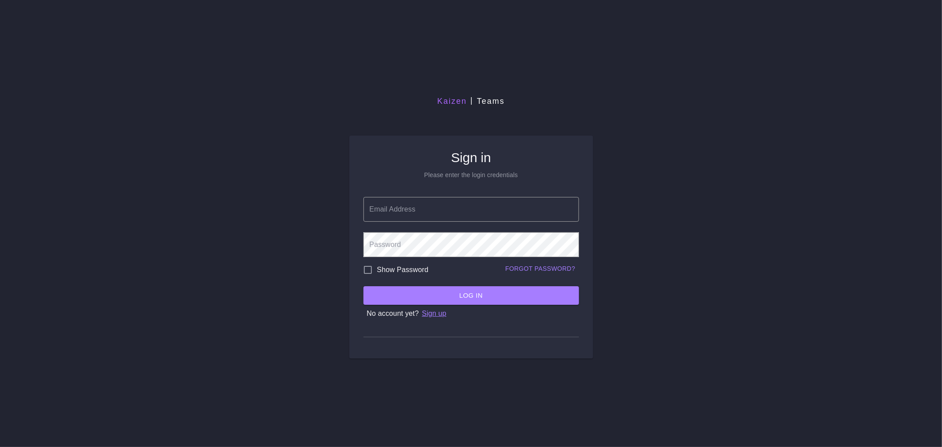
click at [430, 309] on p "Sign up" at bounding box center [434, 313] width 24 height 11
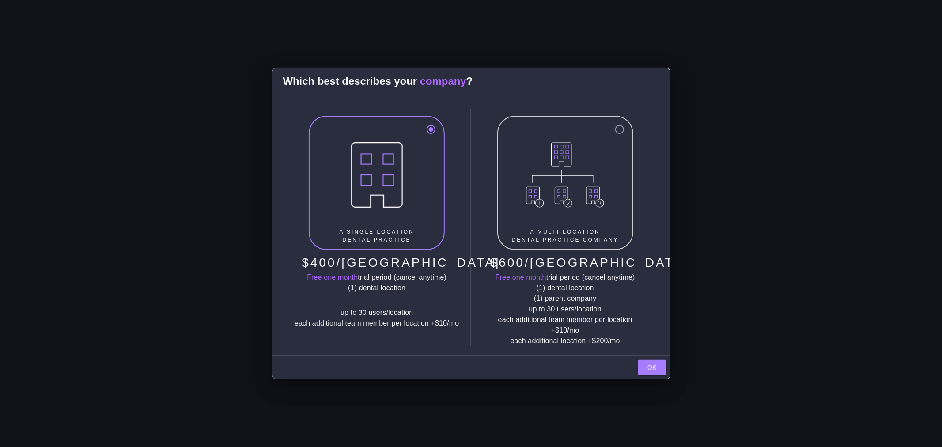
click at [561, 180] on img at bounding box center [565, 175] width 120 height 106
radio input "false"
radio input "true"
click at [642, 366] on button "Ok" at bounding box center [652, 367] width 28 height 16
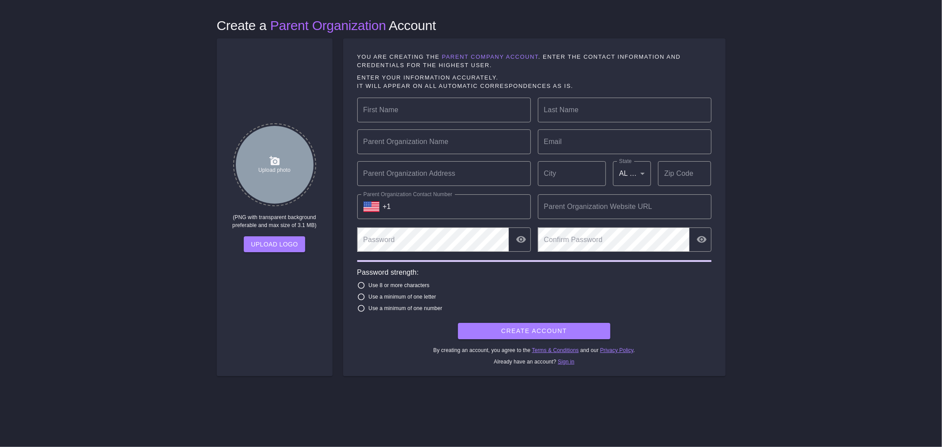
type input "anthony.tv.do@gmail.com"
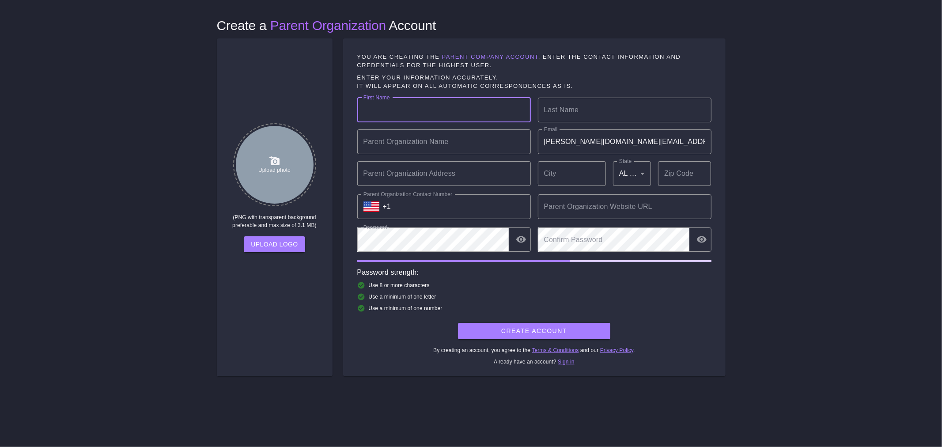
click at [414, 114] on input "First Name" at bounding box center [444, 110] width 174 height 25
type input "Anthony"
click at [136, 52] on div "Create a Parent Organization Account Upload photo (PNG with transparent backgro…" at bounding box center [471, 223] width 942 height 447
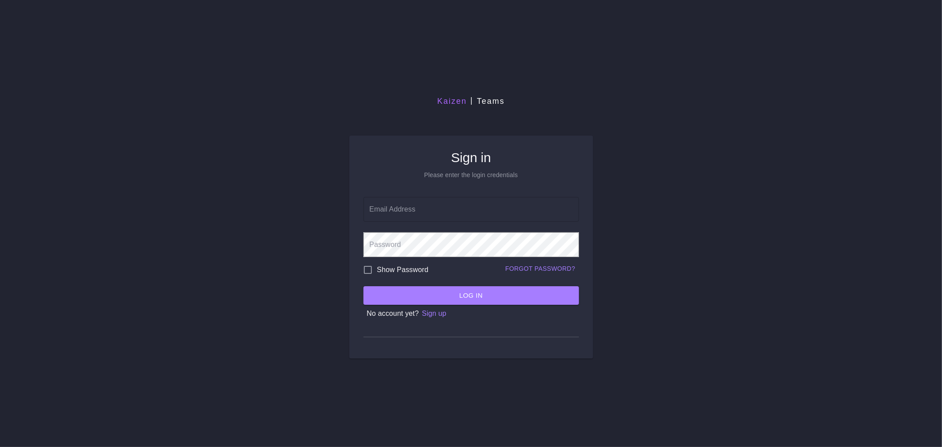
click at [425, 209] on input "Email Address" at bounding box center [470, 209] width 215 height 25
click at [426, 310] on form "Email Address Email Address Password Password Show Password Forgot password? Lo…" at bounding box center [470, 254] width 215 height 129
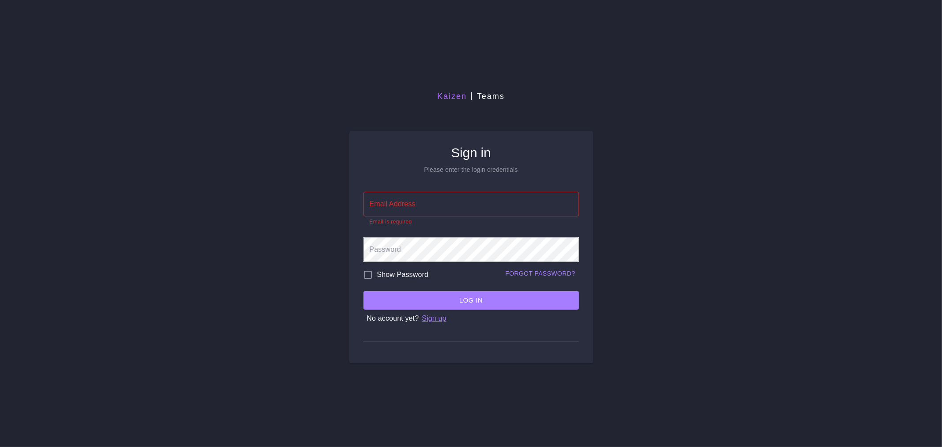
click at [435, 319] on p "Sign up" at bounding box center [434, 318] width 24 height 11
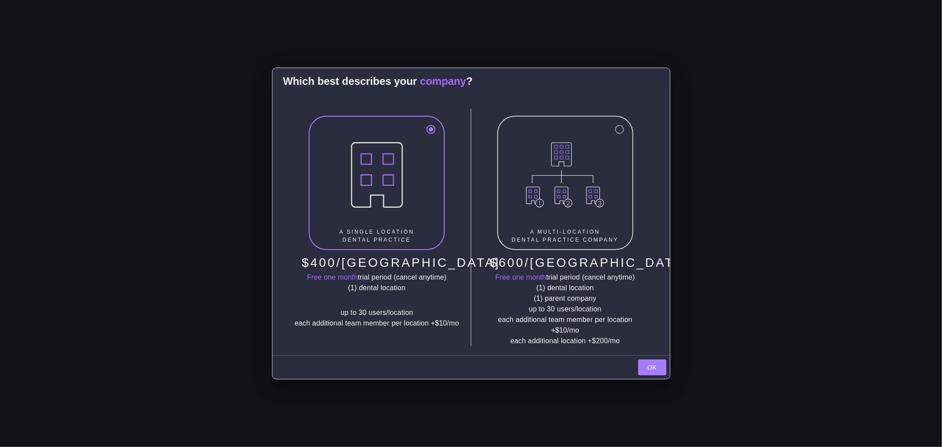
click at [397, 205] on img at bounding box center [377, 175] width 120 height 106
click at [641, 363] on button "Ok" at bounding box center [652, 367] width 28 height 16
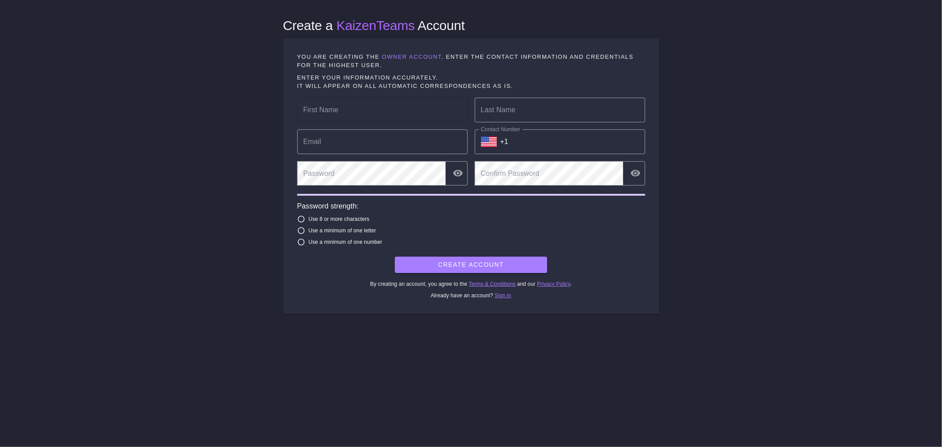
type input "anthony.tv.do@gmail.com"
click at [404, 115] on input "First Name" at bounding box center [382, 110] width 170 height 25
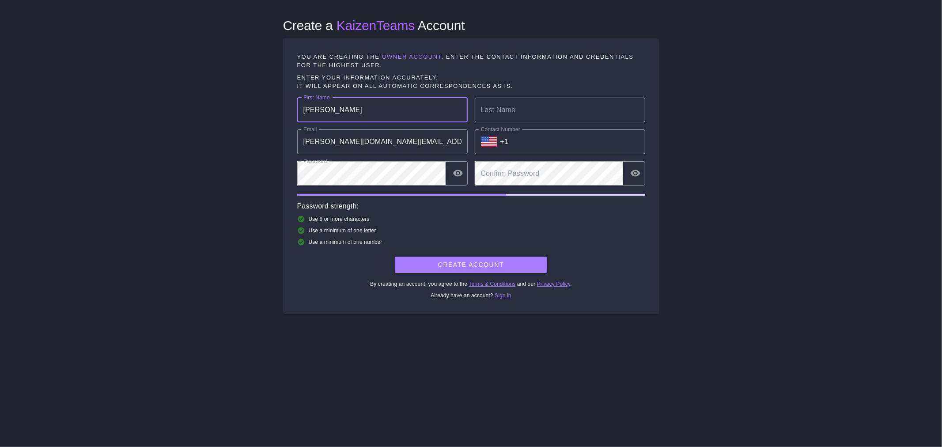
type input "Anthony"
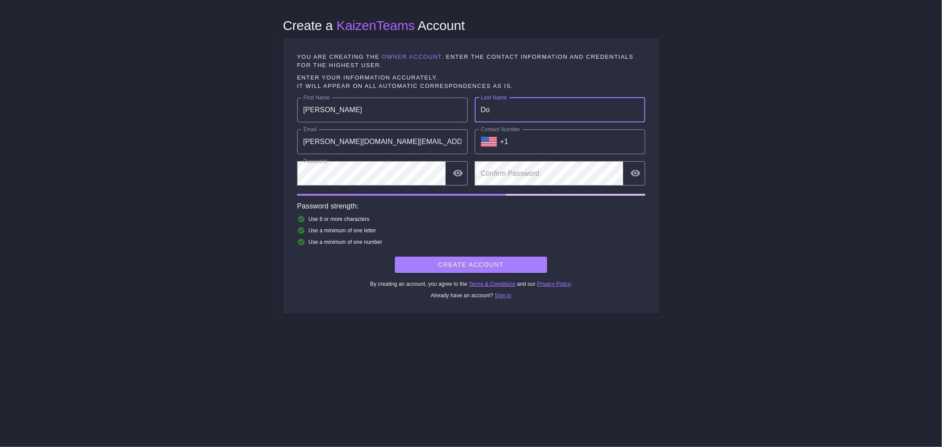
type input "Do"
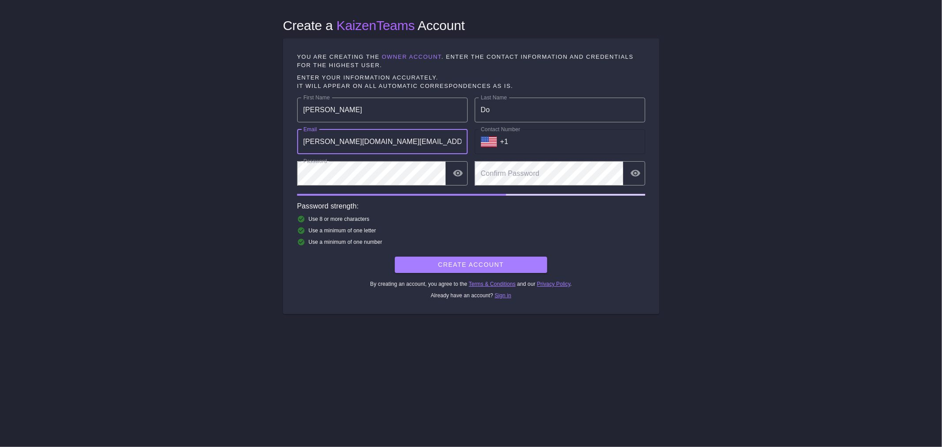
click at [539, 143] on input "+1" at bounding box center [572, 141] width 145 height 25
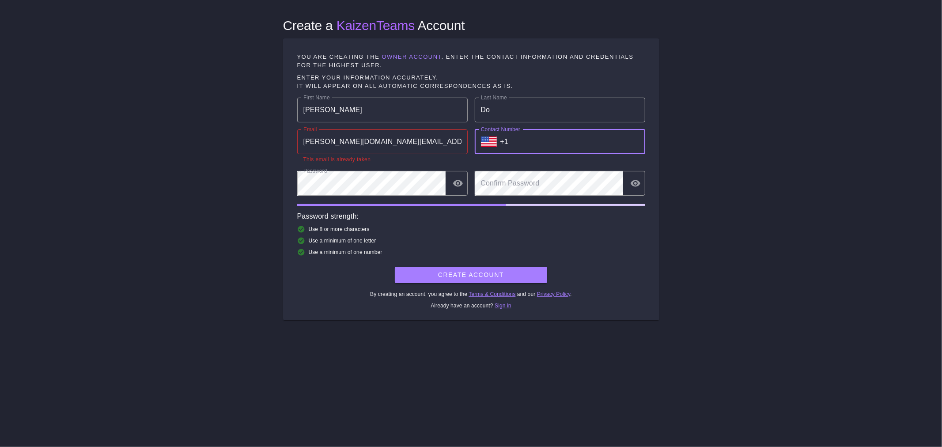
click at [396, 143] on input "anthony.tv.do@gmail.com" at bounding box center [382, 141] width 170 height 25
click at [242, 144] on div "Create a KaizenTeams Account you are creating the owner account . Enter the con…" at bounding box center [471, 223] width 942 height 447
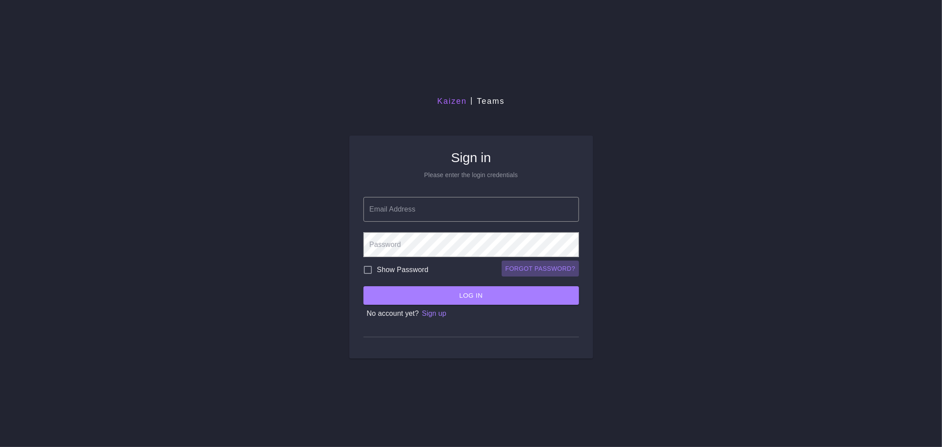
click at [527, 264] on link "Forgot password?" at bounding box center [540, 268] width 77 height 16
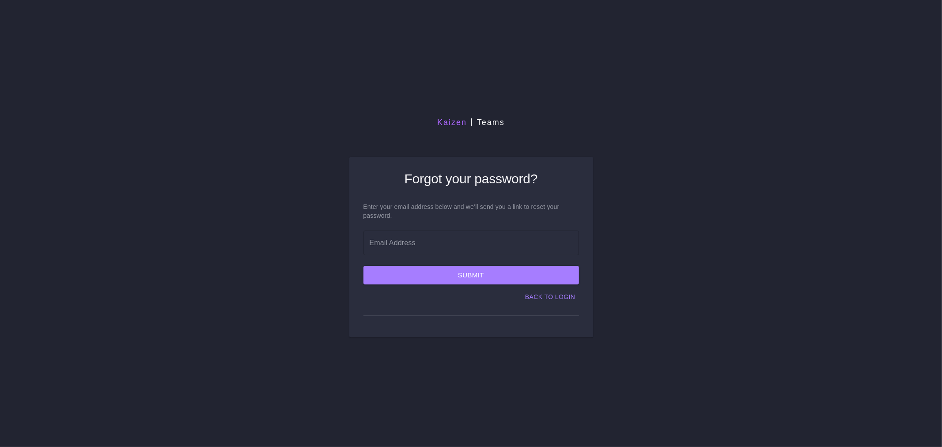
click at [479, 237] on input "Email Address" at bounding box center [470, 242] width 215 height 25
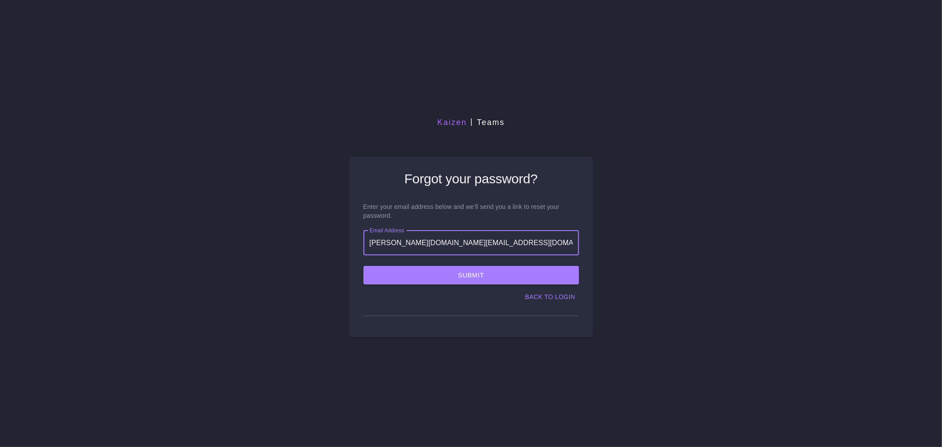
type input "anthony.tv.do@gmail.com"
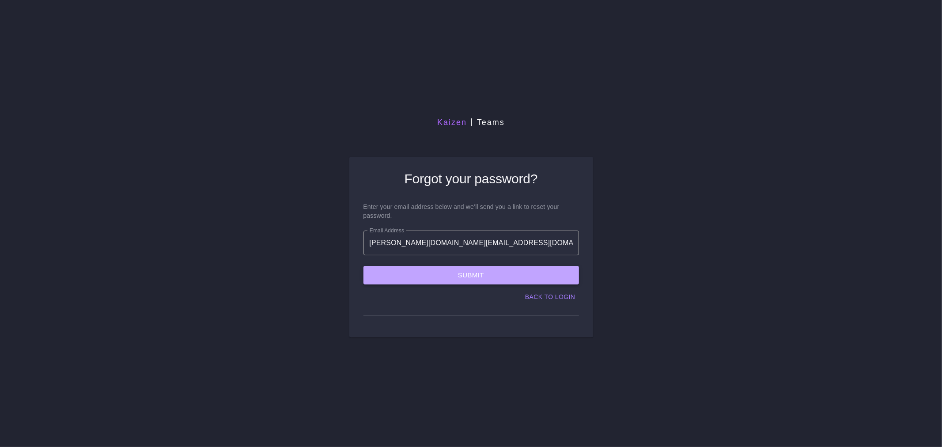
click at [472, 270] on button "Submit" at bounding box center [470, 275] width 215 height 19
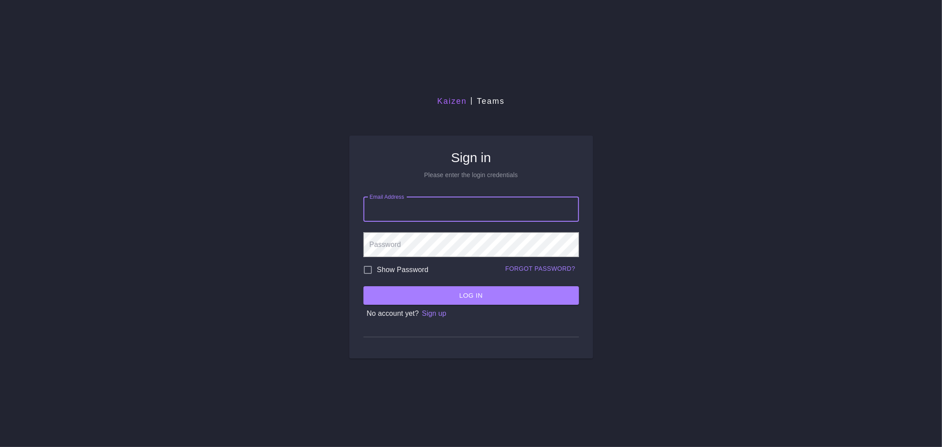
click at [468, 211] on input "Email Address" at bounding box center [470, 209] width 215 height 25
click at [426, 314] on p "Sign up" at bounding box center [434, 313] width 24 height 11
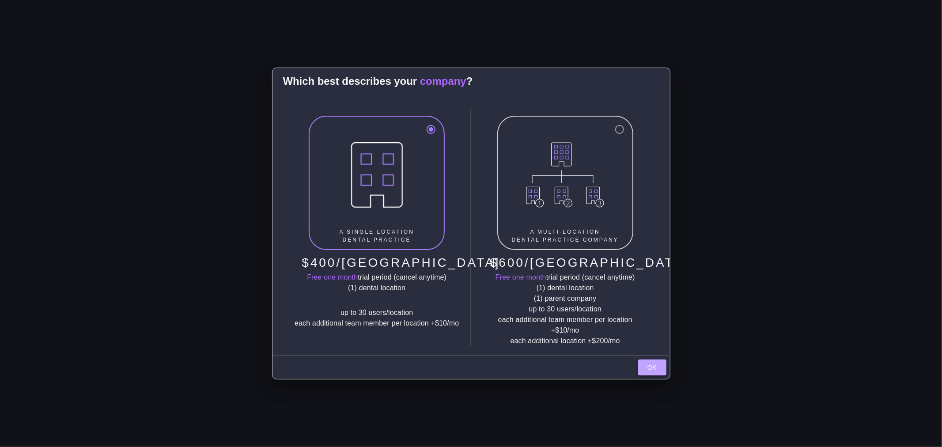
click at [649, 359] on button "Ok" at bounding box center [652, 367] width 28 height 16
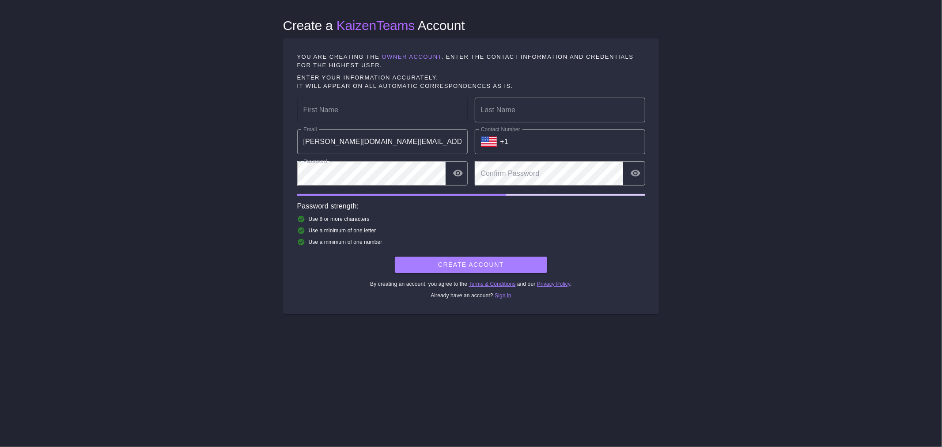
click at [385, 117] on input "First Name" at bounding box center [382, 110] width 170 height 25
type input "Anthony"
type input "Do"
drag, startPoint x: 447, startPoint y: 141, endPoint x: 179, endPoint y: 143, distance: 268.0
click at [179, 143] on div "Create a KaizenTeams Account you are creating the owner account . Enter the con…" at bounding box center [471, 223] width 942 height 447
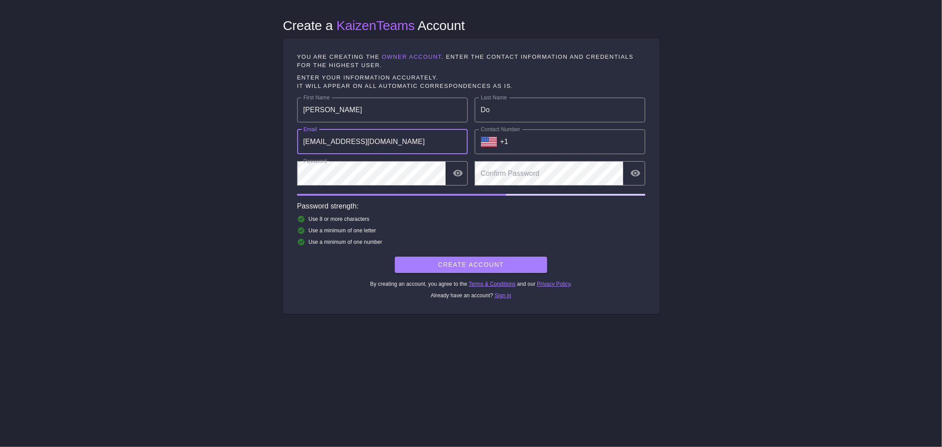
type input "drdo@redoakfamilydentistry.com"
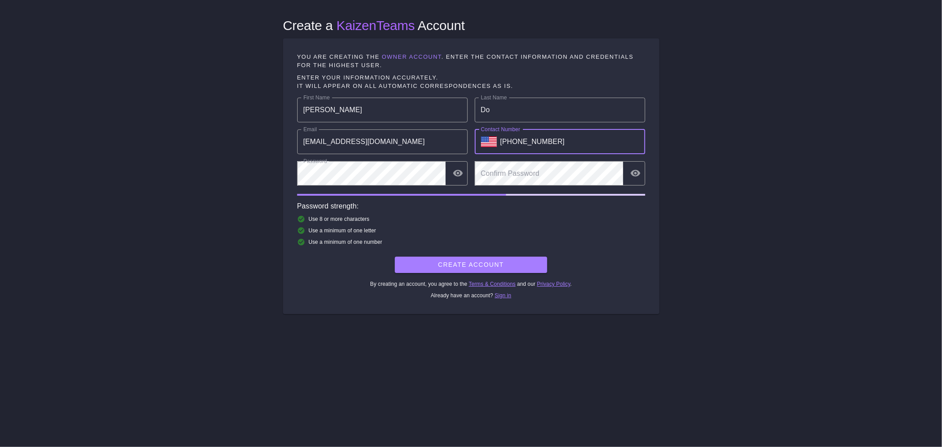
type input "+1 (214) 556-5664"
click at [451, 264] on button "create account" at bounding box center [471, 265] width 152 height 16
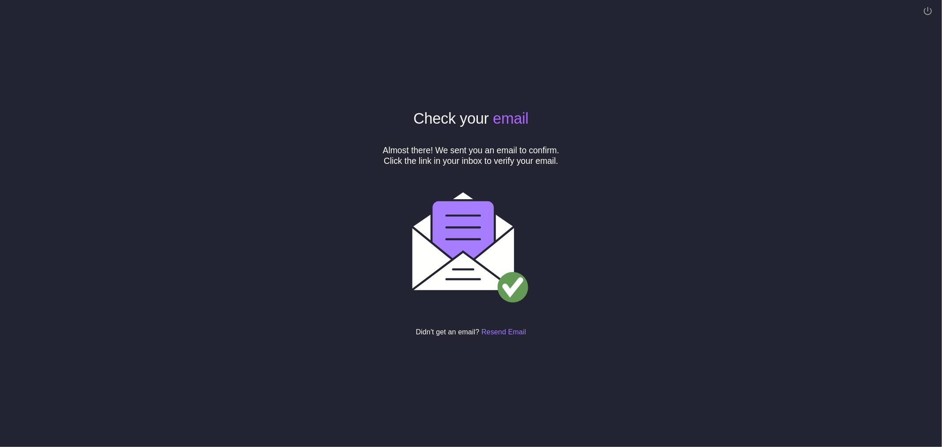
click at [500, 191] on img at bounding box center [470, 250] width 247 height 132
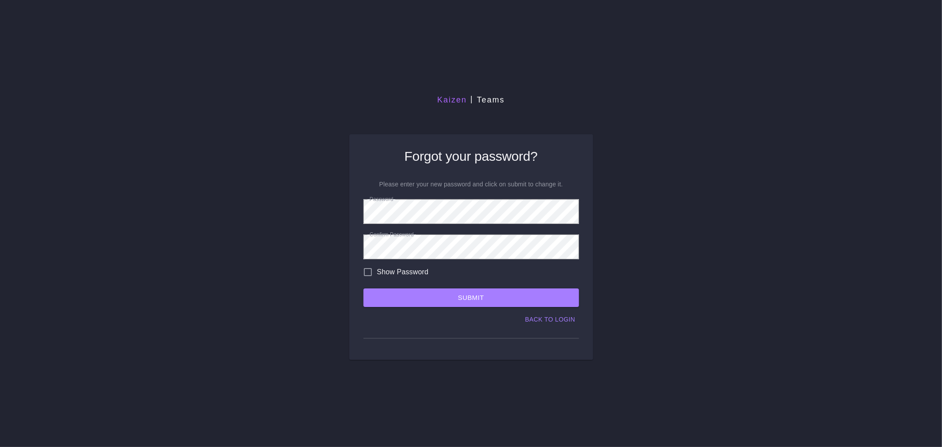
click at [381, 272] on span "Show Password" at bounding box center [403, 272] width 52 height 11
click at [377, 272] on input "Show Password" at bounding box center [368, 272] width 19 height 19
checkbox input "true"
click at [410, 301] on button "Submit" at bounding box center [470, 297] width 215 height 19
click at [461, 288] on button "Submit" at bounding box center [470, 297] width 215 height 19
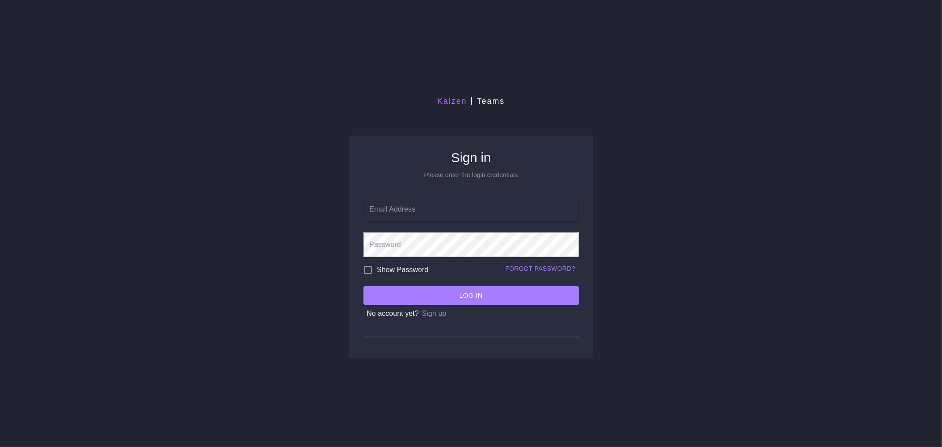
click at [533, 211] on input "Email Address" at bounding box center [470, 209] width 215 height 25
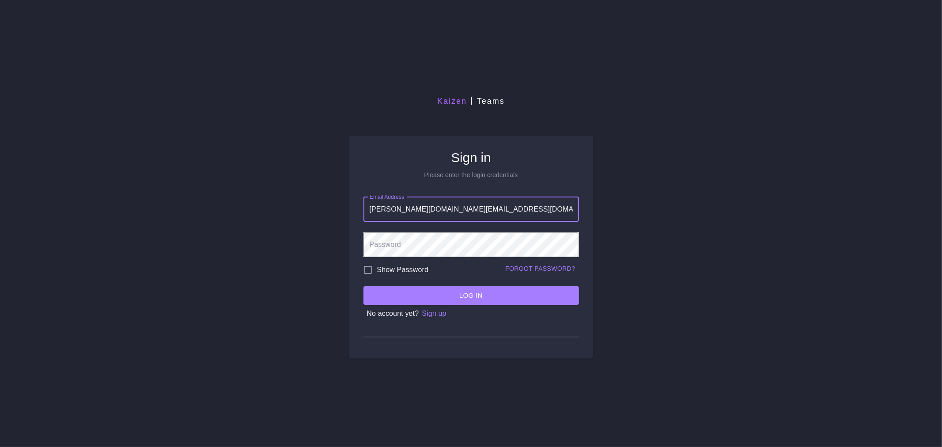
type input "anthony.tv.do@gmail.com"
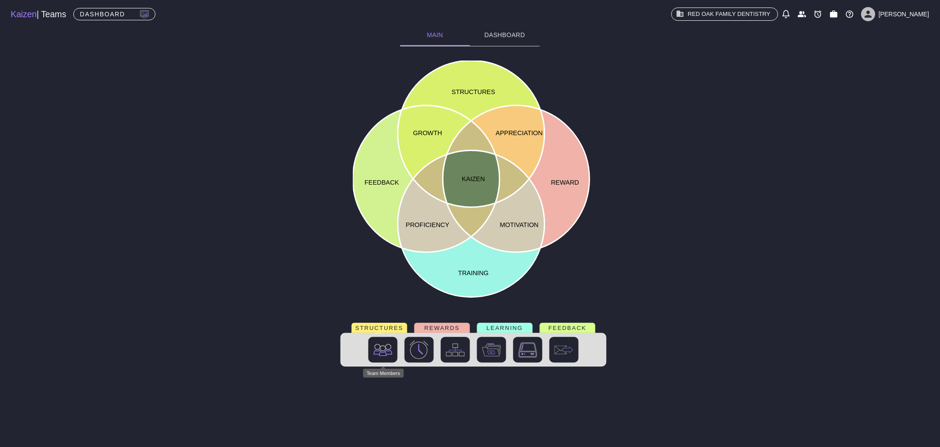
click at [391, 347] on img "Team Members" at bounding box center [383, 350] width 19 height 12
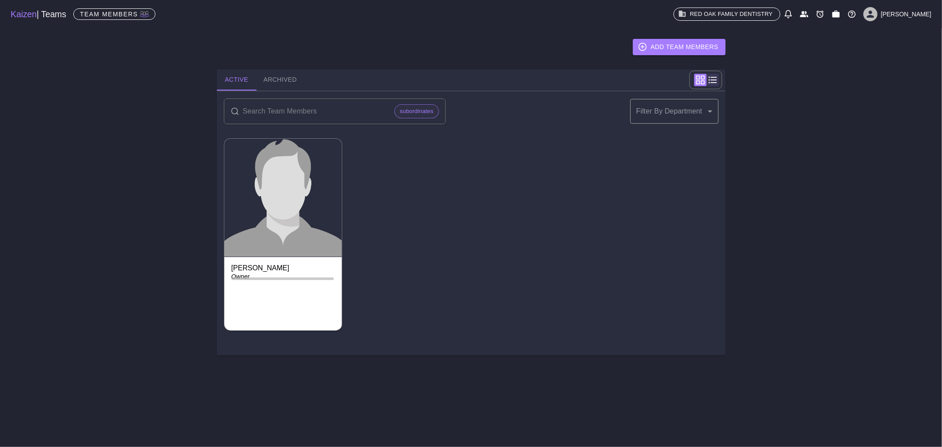
click at [407, 115] on span "subordinates" at bounding box center [416, 111] width 43 height 10
click at [404, 112] on span "subordinates" at bounding box center [416, 111] width 44 height 10
click at [241, 81] on button "Active" at bounding box center [237, 79] width 40 height 21
click at [102, 13] on p "Team Members" at bounding box center [109, 14] width 58 height 7
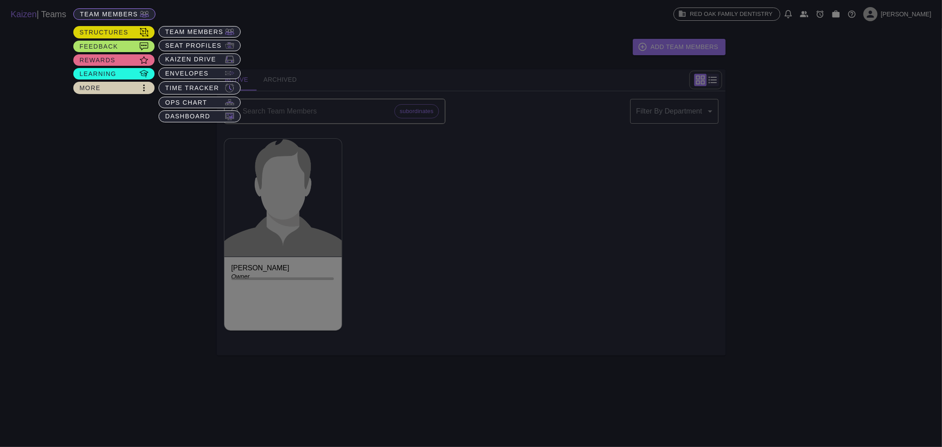
click at [119, 15] on p "Team Members" at bounding box center [109, 14] width 58 height 7
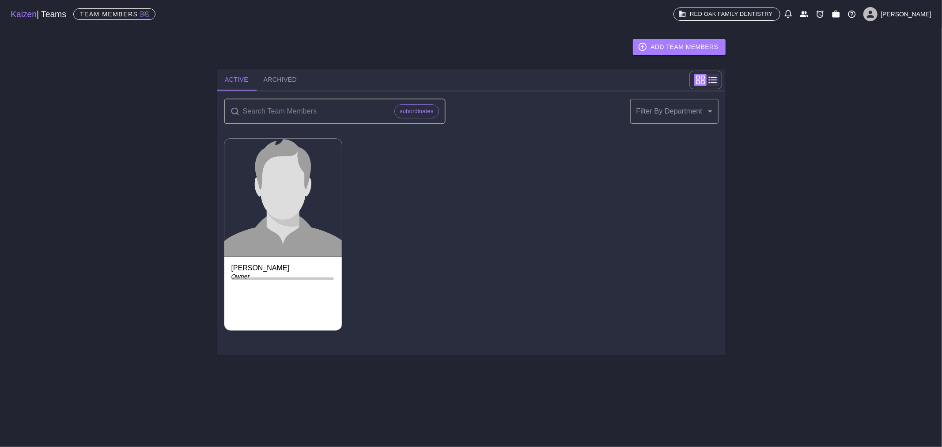
click at [42, 16] on h4 "Kaizen | Teams" at bounding box center [39, 14] width 56 height 11
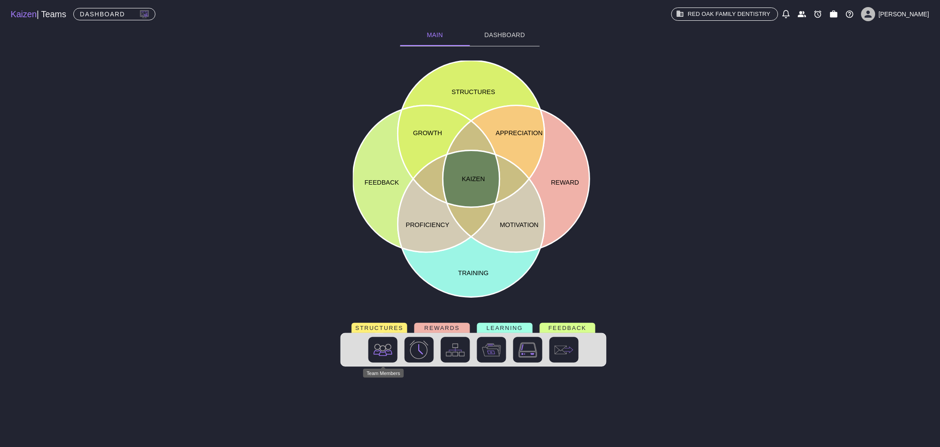
click at [385, 347] on img "Team Members" at bounding box center [383, 350] width 19 height 12
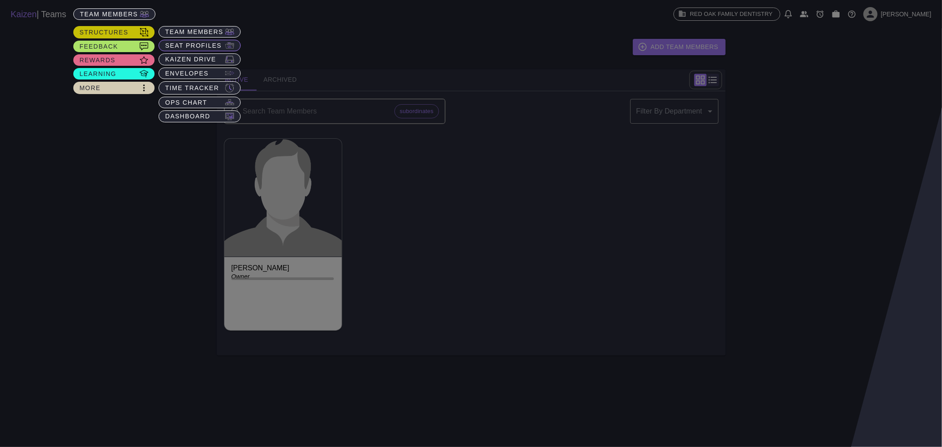
click at [189, 45] on p "Seat Profiles" at bounding box center [193, 45] width 57 height 7
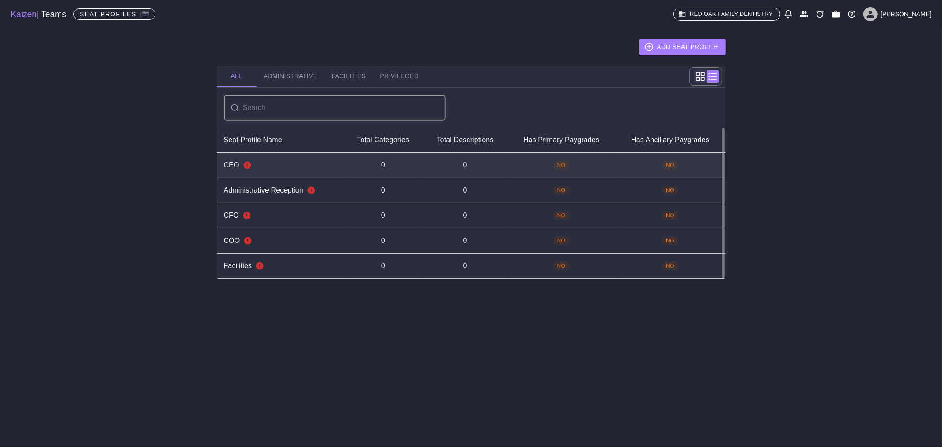
click at [236, 166] on p "CEO" at bounding box center [231, 165] width 15 height 11
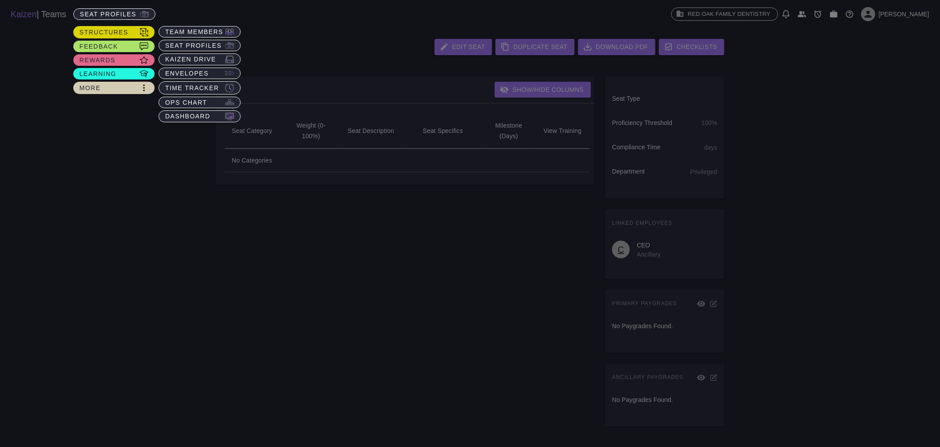
click at [325, 159] on div at bounding box center [470, 223] width 1695 height 715
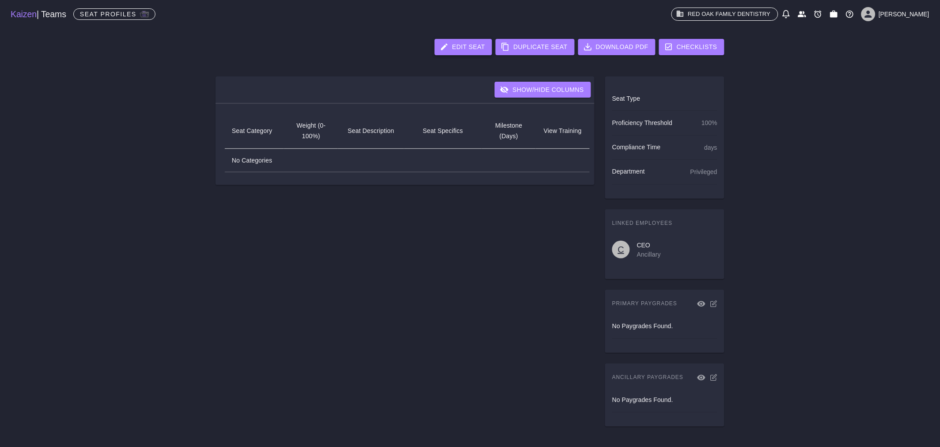
click at [483, 48] on button "Edit Seat" at bounding box center [463, 47] width 58 height 16
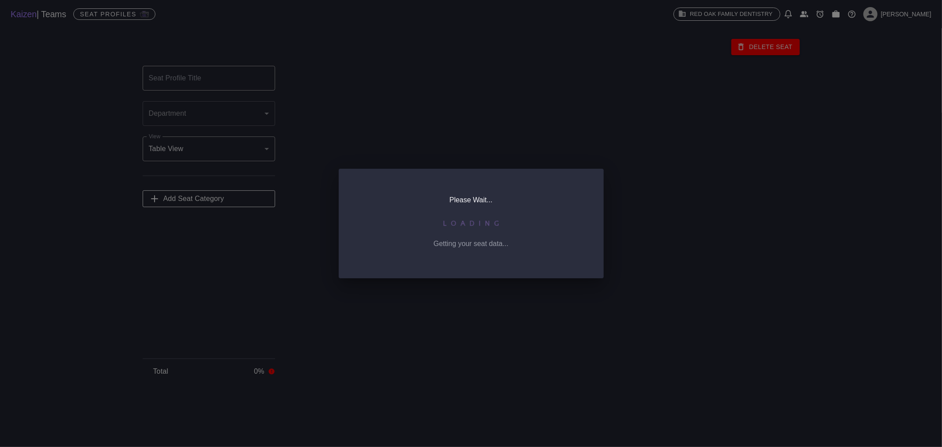
type input "CEO"
type input "7f7c4d43-cae7-43d4-9bbb-580c7a4a9471"
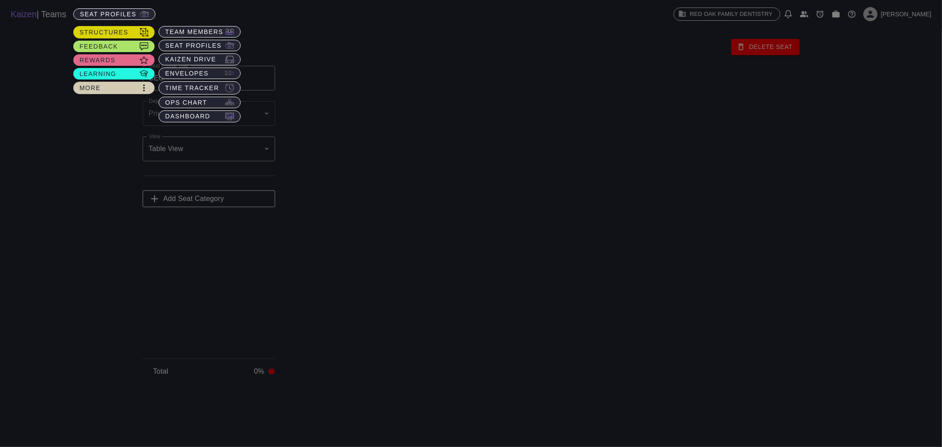
click at [669, 214] on div at bounding box center [471, 223] width 1698 height 715
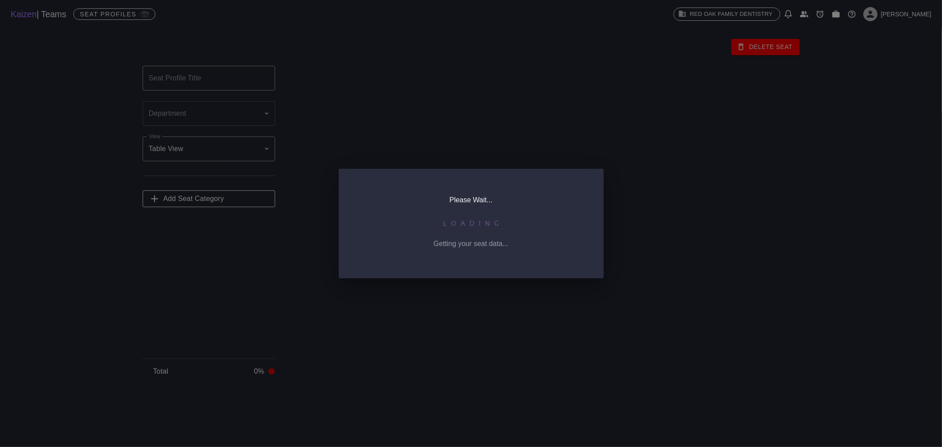
type input "CEO"
type input "7f7c4d43-cae7-43d4-9bbb-580c7a4a9471"
type input "CEO"
type input "7f7c4d43-cae7-43d4-9bbb-580c7a4a9471"
type input "CEO"
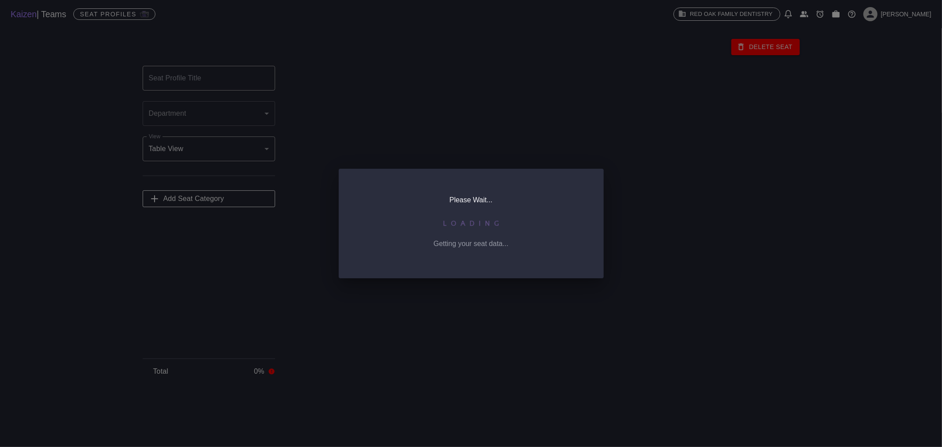
type input "7f7c4d43-cae7-43d4-9bbb-580c7a4a9471"
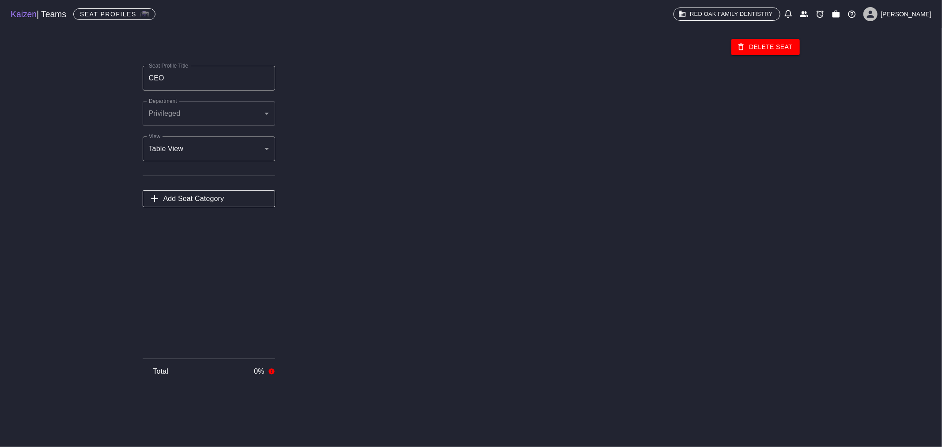
click at [206, 195] on p "Add Seat Category" at bounding box center [193, 198] width 61 height 11
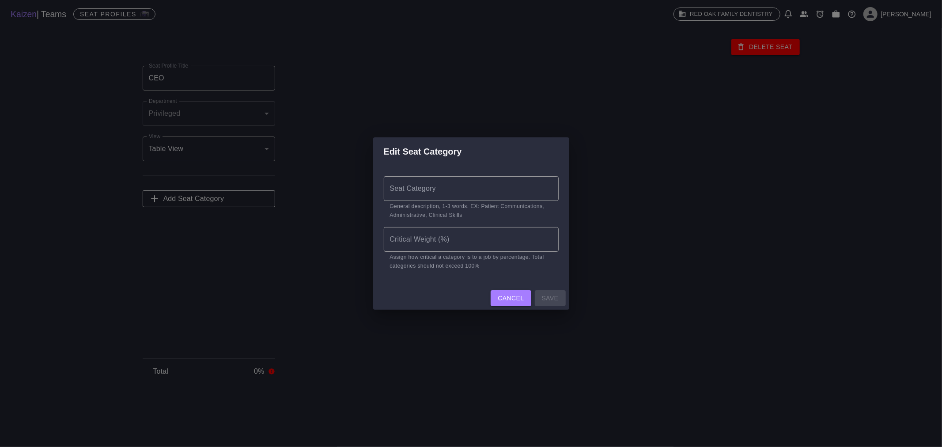
click at [332, 172] on div "Edit Seat Category Seat Category Seat Category General description, 1-3 words. …" at bounding box center [471, 223] width 942 height 447
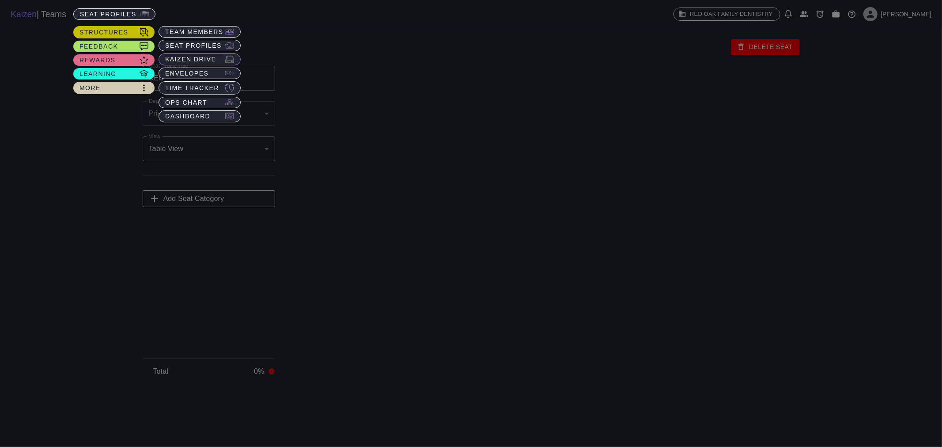
click at [185, 55] on div "Kaizen Drive" at bounding box center [199, 59] width 82 height 12
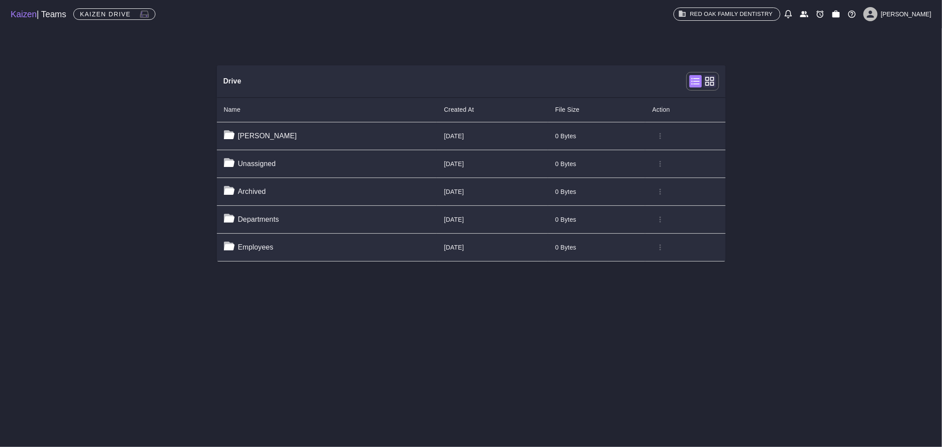
click at [240, 160] on p "Unassigned" at bounding box center [257, 163] width 38 height 11
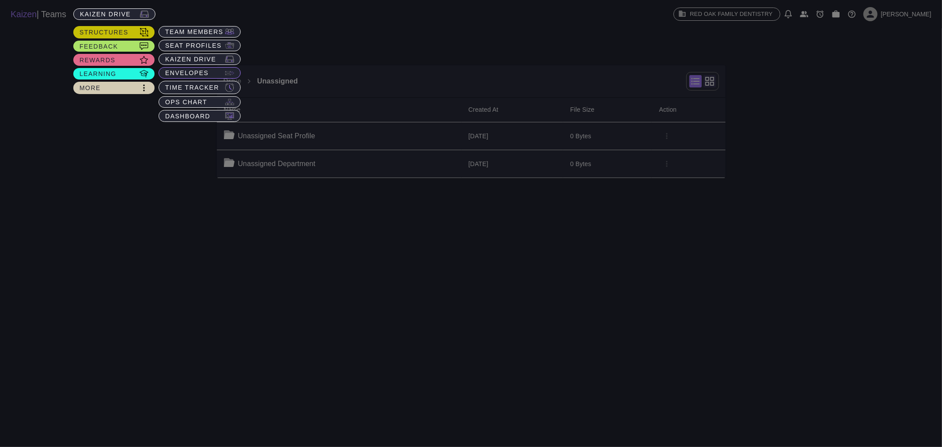
click at [194, 69] on p "Envelopes" at bounding box center [186, 72] width 43 height 7
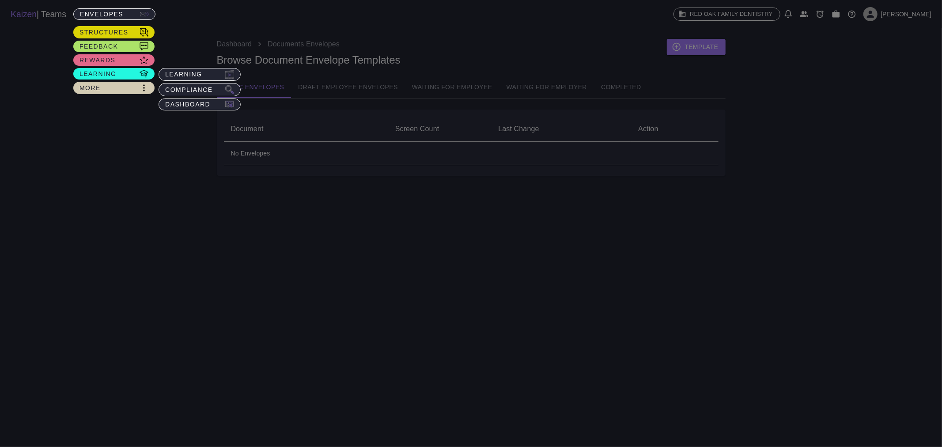
drag, startPoint x: 350, startPoint y: 363, endPoint x: 360, endPoint y: 380, distance: 19.8
click at [351, 363] on div at bounding box center [471, 223] width 1698 height 715
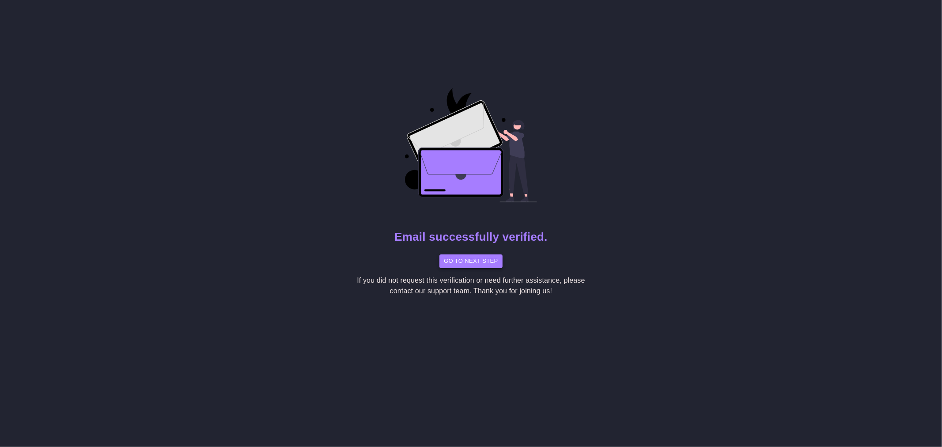
click at [465, 265] on button "Go to Next Step" at bounding box center [470, 261] width 63 height 14
click at [478, 260] on button "Go to Next Step" at bounding box center [470, 261] width 63 height 14
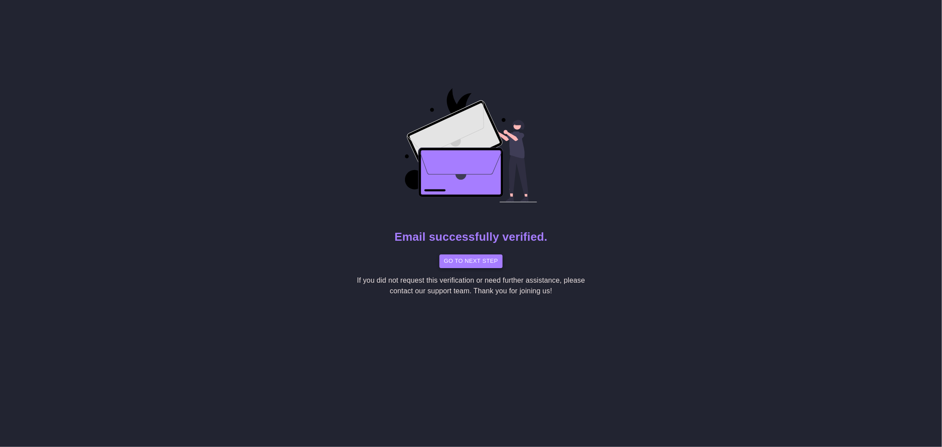
click at [478, 260] on button "Go to Next Step" at bounding box center [470, 261] width 63 height 14
click at [483, 264] on button "Go to Next Step" at bounding box center [470, 261] width 63 height 14
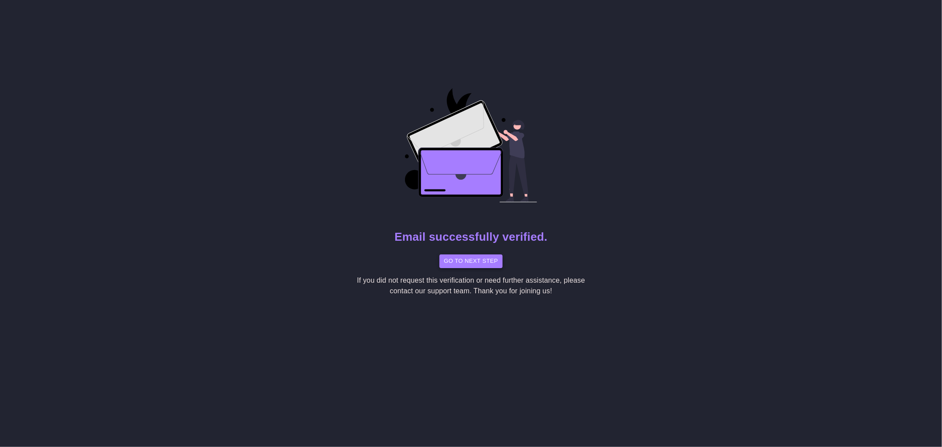
click at [483, 264] on button "Go to Next Step" at bounding box center [470, 261] width 63 height 14
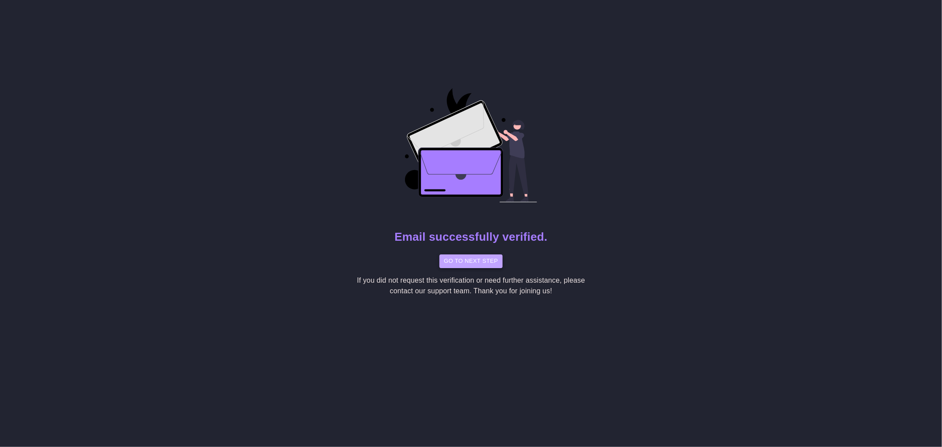
click at [473, 257] on button "Go to Next Step" at bounding box center [470, 261] width 63 height 14
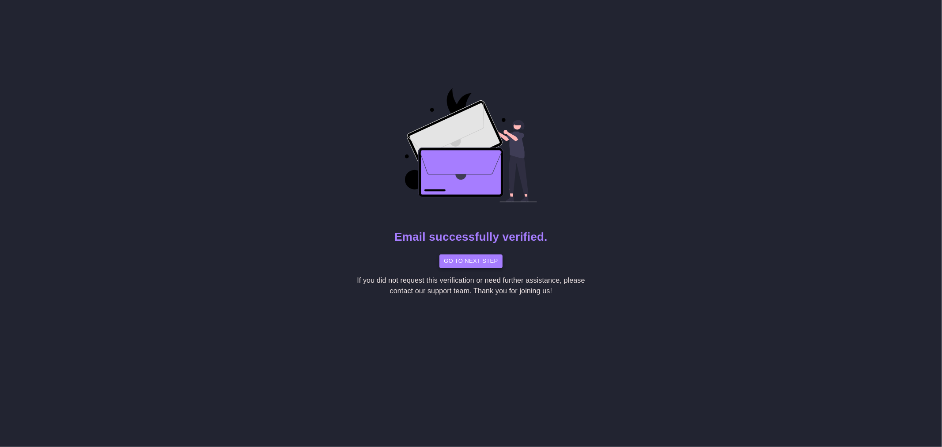
click at [473, 257] on button "Go to Next Step" at bounding box center [470, 261] width 63 height 14
click at [471, 258] on button "Go to Next Step" at bounding box center [470, 261] width 63 height 14
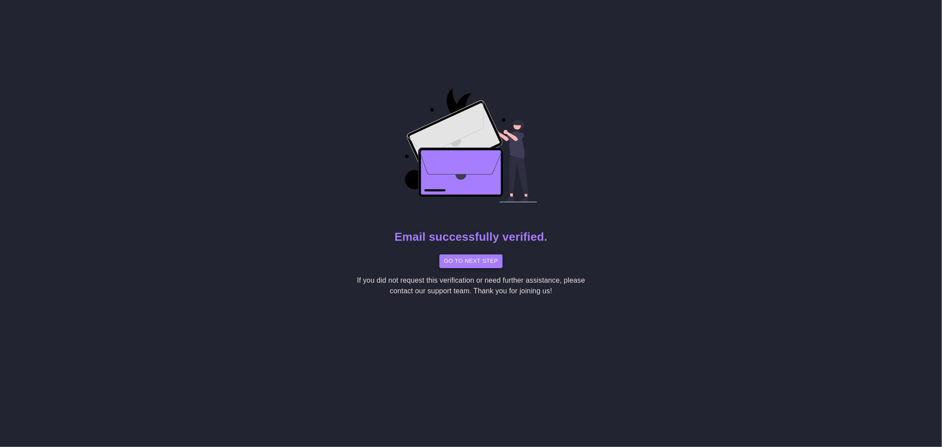
click at [471, 258] on button "Go to Next Step" at bounding box center [470, 261] width 63 height 14
click at [479, 157] on img at bounding box center [471, 145] width 132 height 114
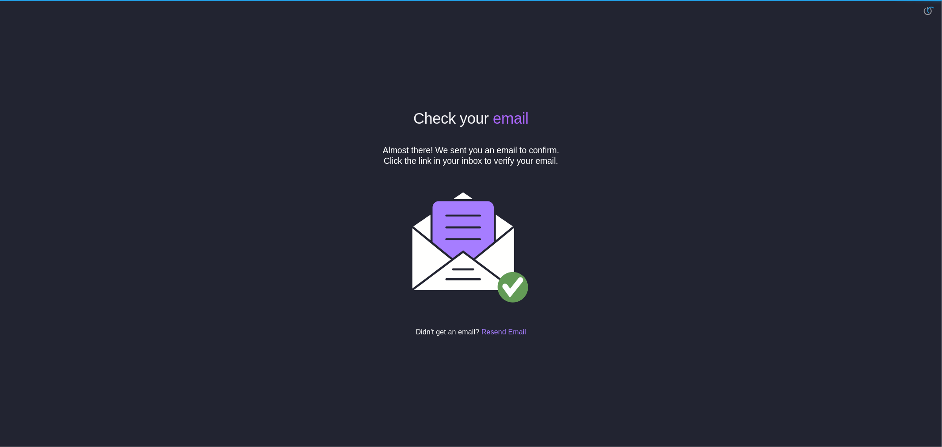
click at [286, 84] on div "Check your email Almost there! We sent you an email to confirm. Click the link …" at bounding box center [471, 223] width 530 height 447
